Goal: Navigation & Orientation: Find specific page/section

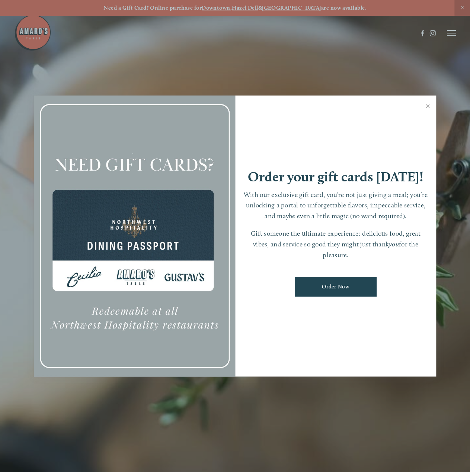
drag, startPoint x: 427, startPoint y: 108, endPoint x: 430, endPoint y: 113, distance: 6.5
click at [427, 108] on link "Close" at bounding box center [427, 107] width 15 height 21
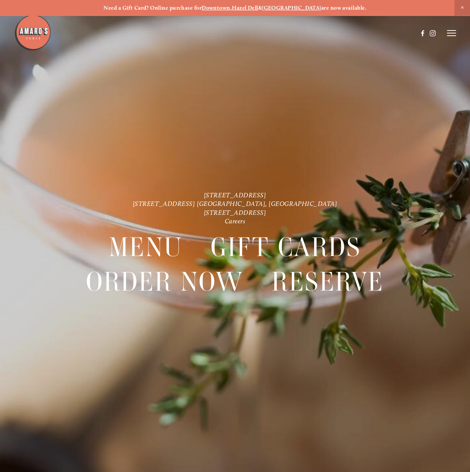
click at [449, 33] on line at bounding box center [451, 33] width 9 height 0
click at [323, 34] on span "Menu" at bounding box center [323, 33] width 14 height 6
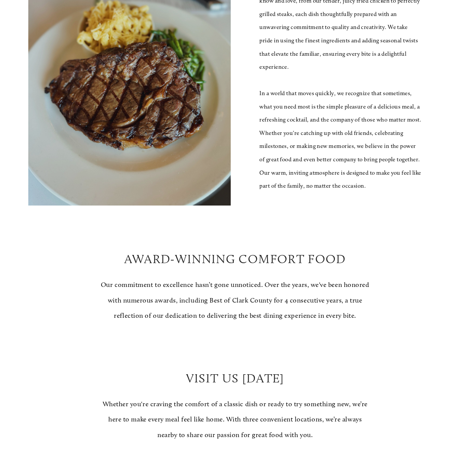
scroll to position [372, 0]
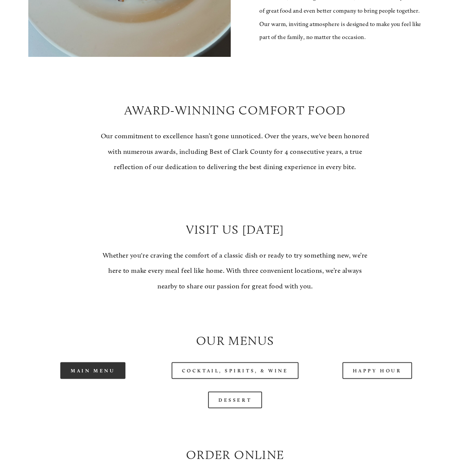
click at [103, 379] on link "Main Menu" at bounding box center [92, 370] width 65 height 17
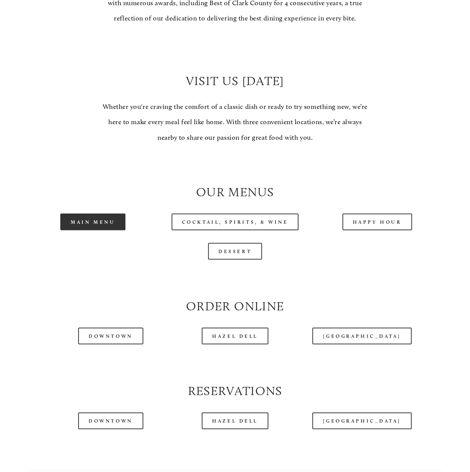
click at [119, 230] on link "Main Menu" at bounding box center [92, 222] width 65 height 17
